Goal: Task Accomplishment & Management: Use online tool/utility

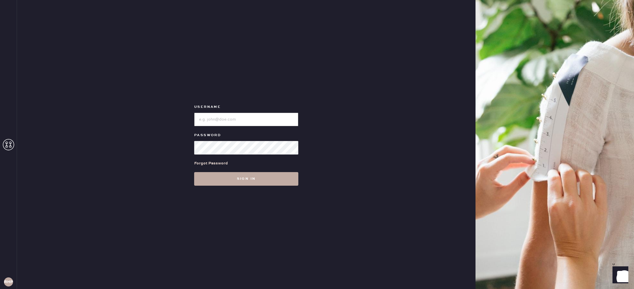
type input "reformationhydepark"
click at [243, 182] on button "Sign in" at bounding box center [246, 179] width 104 height 14
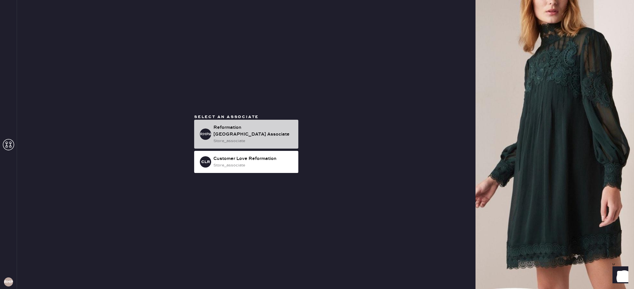
click at [238, 138] on div "store_associate" at bounding box center [254, 141] width 80 height 6
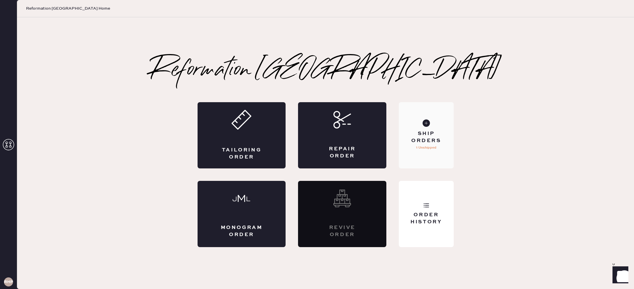
click at [426, 139] on div "Ship Orders" at bounding box center [427, 137] width 46 height 14
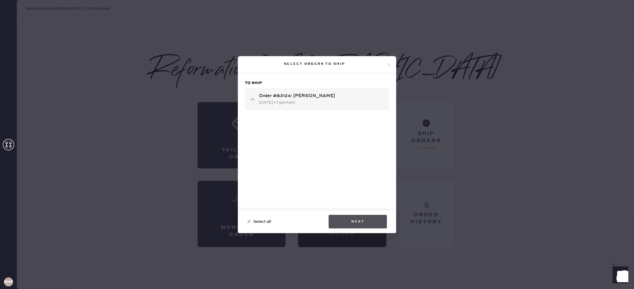
click at [356, 223] on button "Next" at bounding box center [358, 222] width 58 height 14
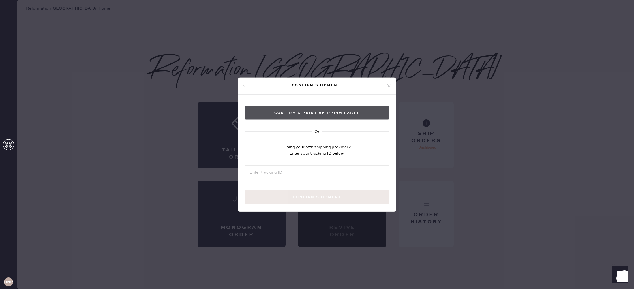
click at [306, 113] on button "Confirm & Print shipping label" at bounding box center [317, 113] width 144 height 14
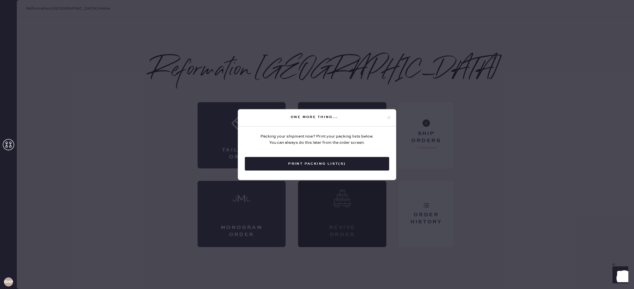
click at [309, 165] on button "Print Packing List(s)" at bounding box center [317, 164] width 144 height 14
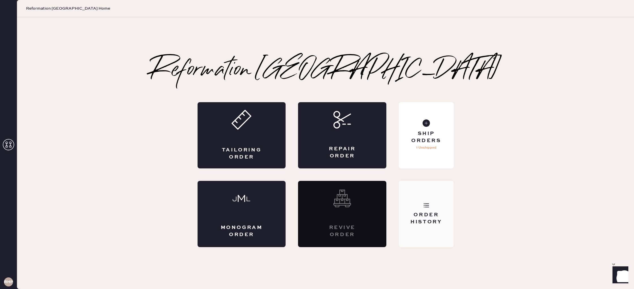
click at [423, 212] on div "Order History" at bounding box center [427, 219] width 46 height 14
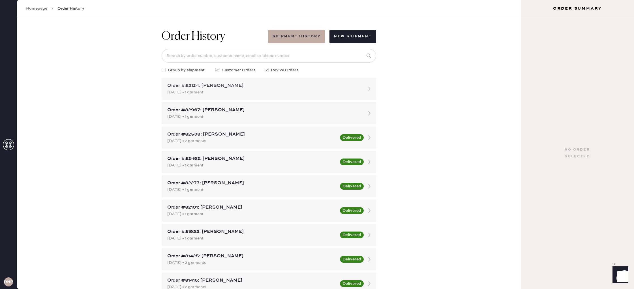
click at [349, 90] on div "[DATE] • 1 garment" at bounding box center [263, 92] width 193 height 6
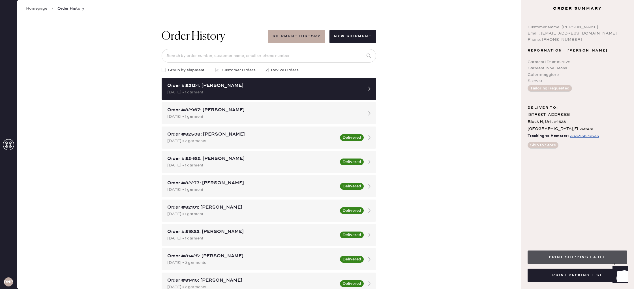
click at [563, 255] on button "Print Shipping Label" at bounding box center [578, 258] width 100 height 14
